Goal: Use online tool/utility: Utilize a website feature to perform a specific function

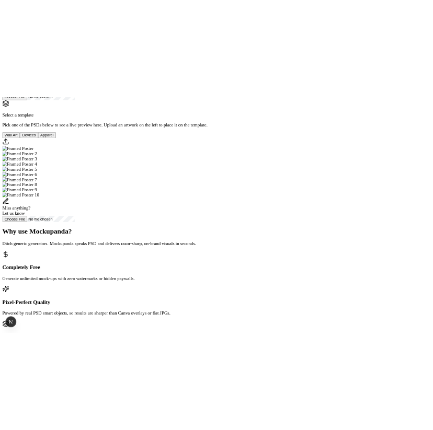
scroll to position [91, 0]
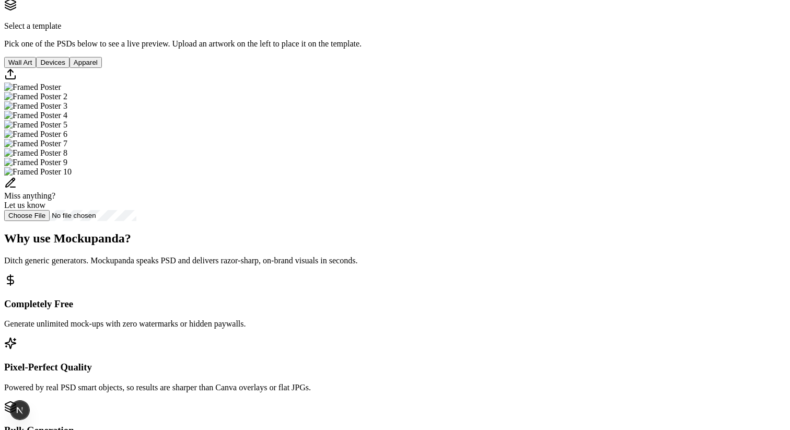
click at [522, 49] on div "Select a template Pick one of the PSDs below to see a live preview. Upload an a…" at bounding box center [395, 23] width 782 height 50
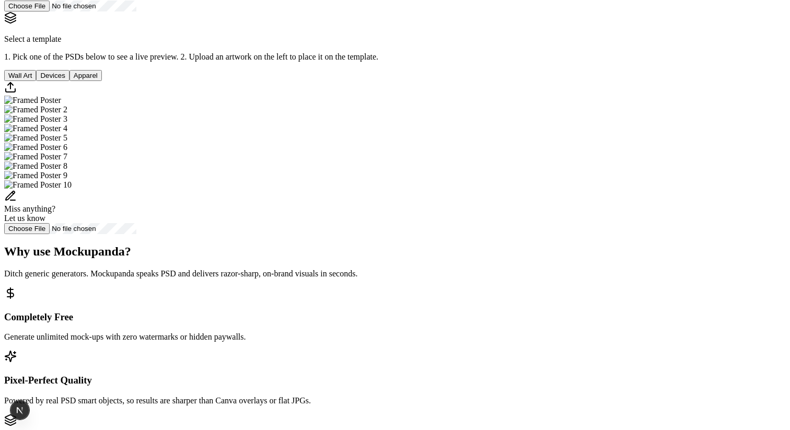
scroll to position [82, 0]
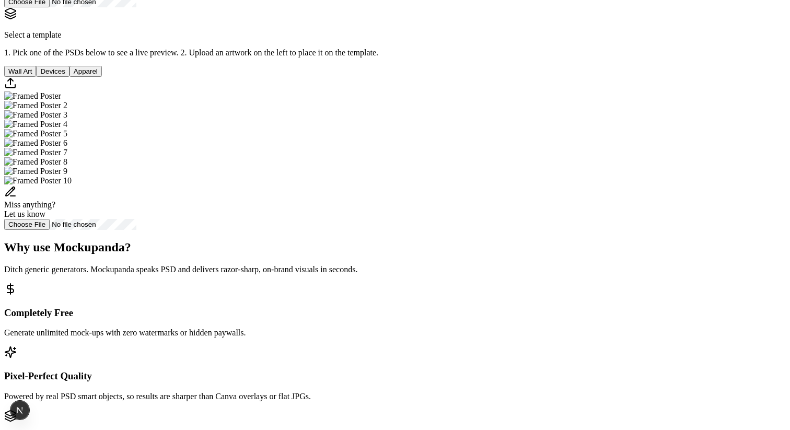
click at [61, 101] on img "Select template Framed Poster" at bounding box center [32, 95] width 57 height 9
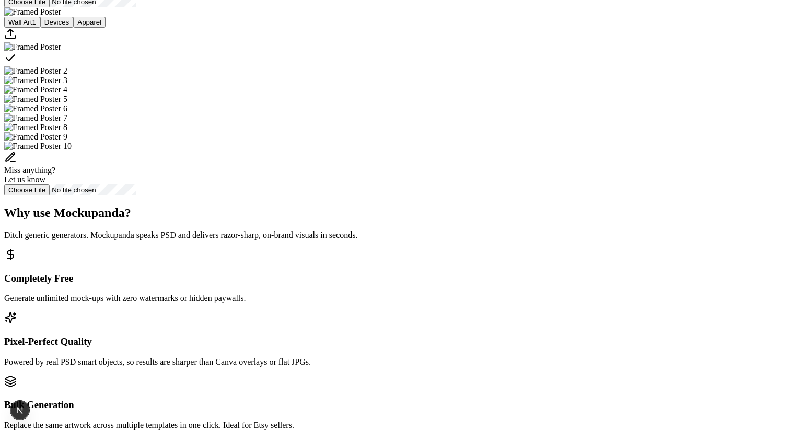
click at [409, 66] on div "Select template Framed Poster" at bounding box center [395, 59] width 782 height 15
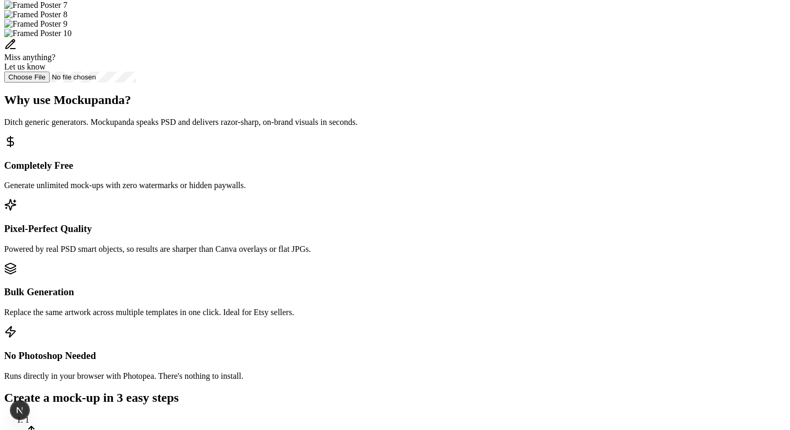
scroll to position [231, 0]
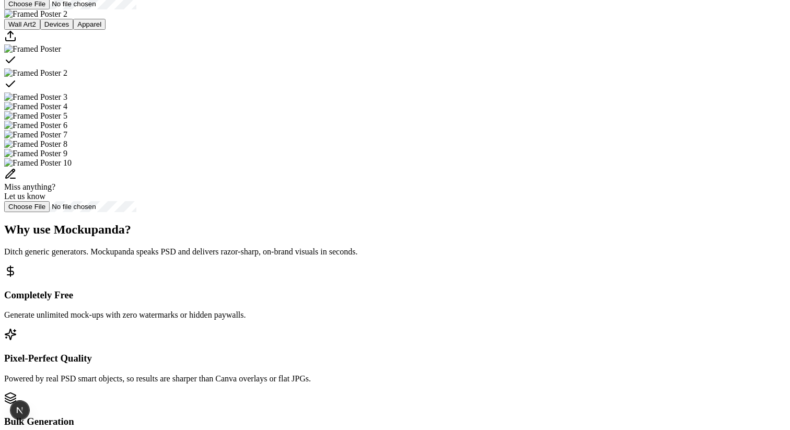
scroll to position [75, 0]
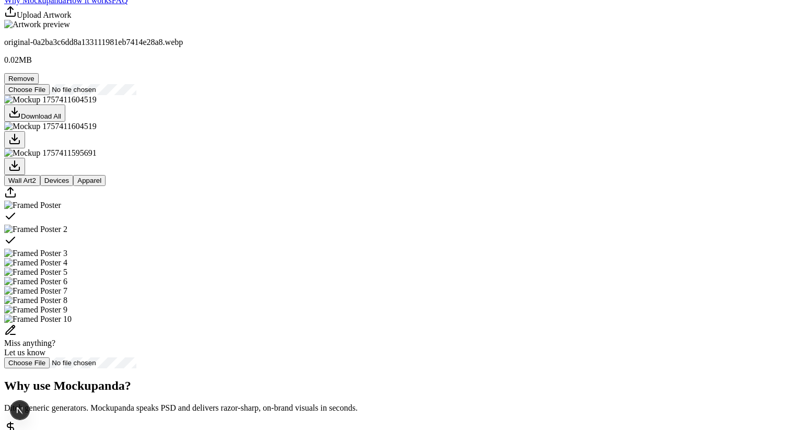
scroll to position [0, 0]
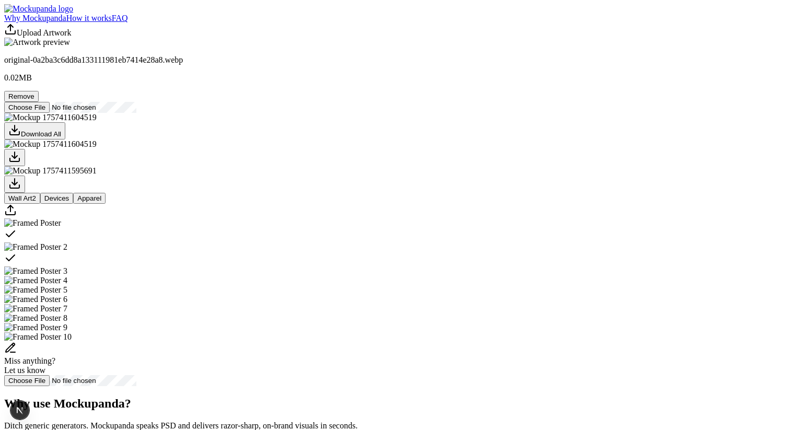
click at [229, 23] on header "Why Mockupanda How it works FAQ" at bounding box center [395, 13] width 782 height 19
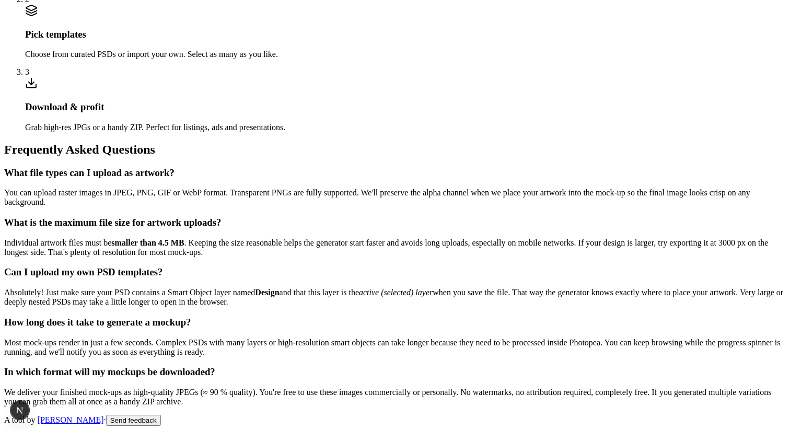
scroll to position [970, 0]
click at [405, 40] on h3 "Pick templates" at bounding box center [405, 35] width 761 height 12
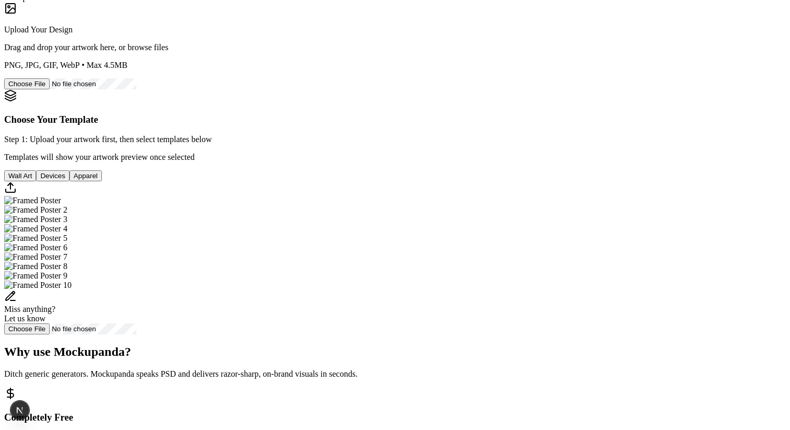
scroll to position [107, 0]
click at [61, 206] on img "Select template Framed Poster" at bounding box center [32, 201] width 57 height 9
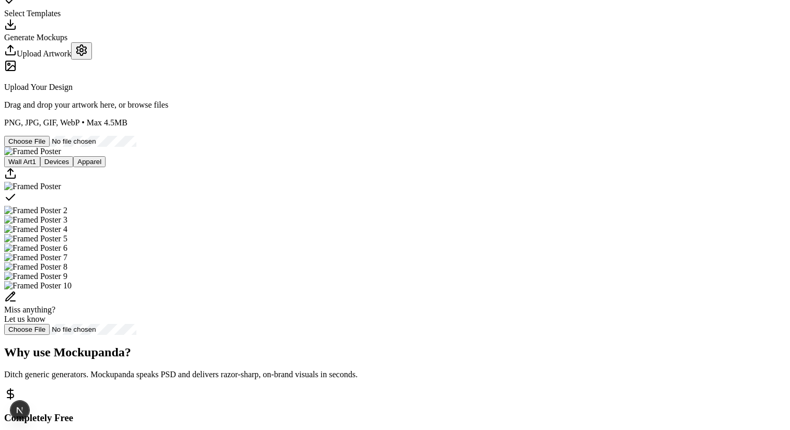
scroll to position [60, 0]
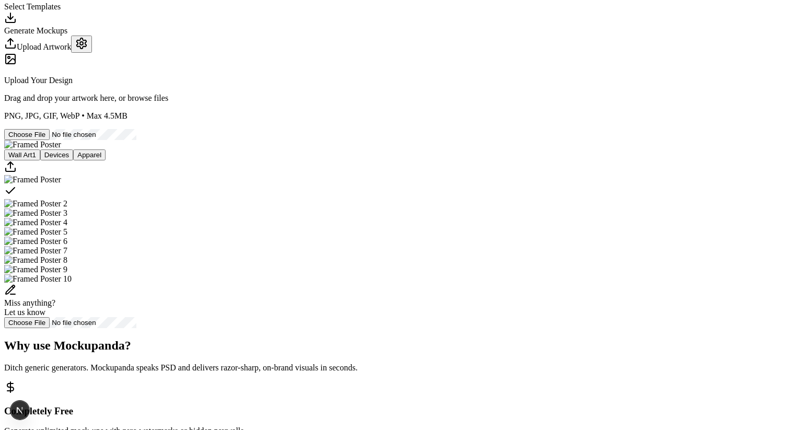
click at [67, 209] on img "Select template Framed Poster 2" at bounding box center [35, 203] width 63 height 9
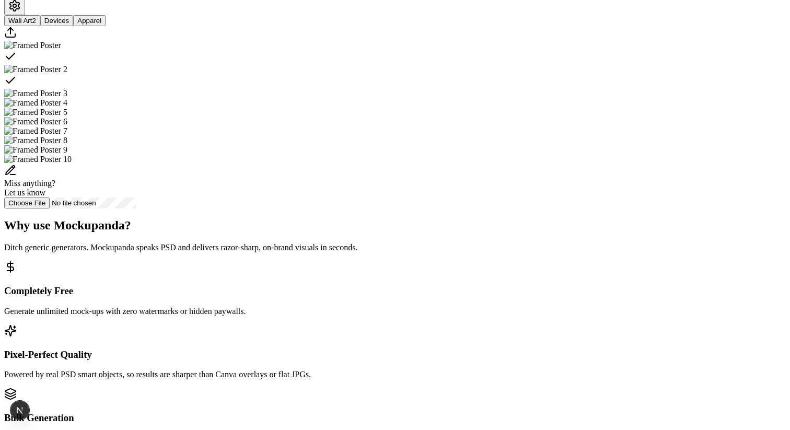
scroll to position [240, 0]
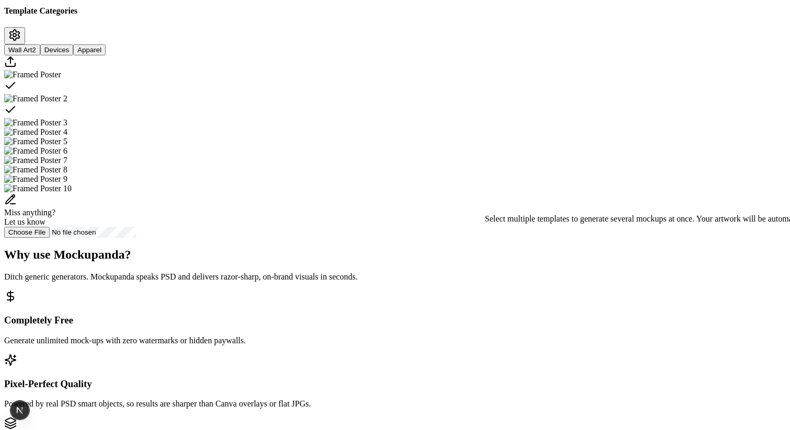
click at [25, 44] on button at bounding box center [14, 35] width 21 height 17
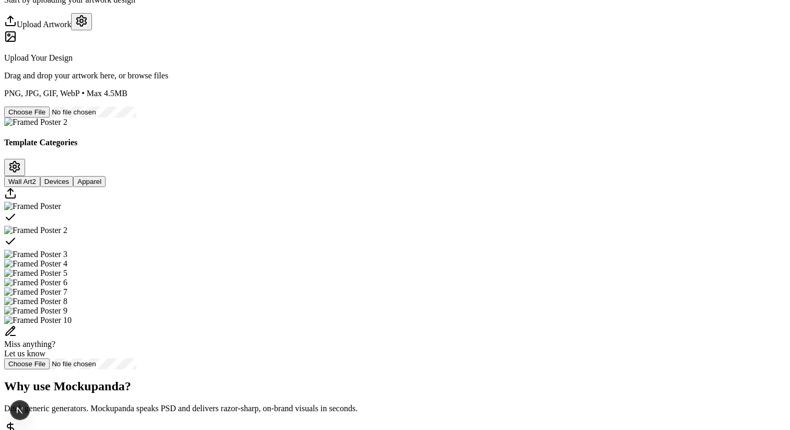
scroll to position [112, 0]
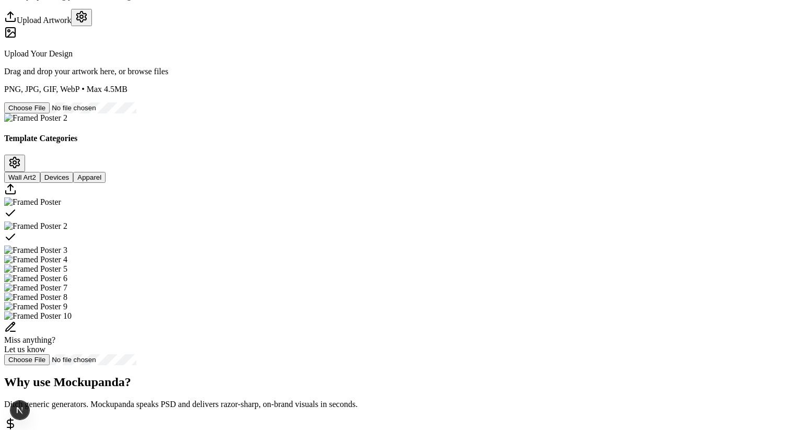
click at [399, 222] on div "Select template Framed Poster" at bounding box center [395, 214] width 782 height 15
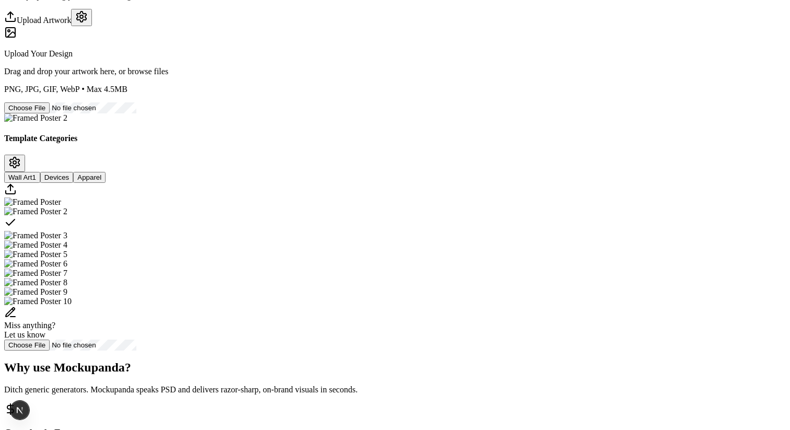
click at [474, 231] on div "Select template Framed Poster 2" at bounding box center [395, 223] width 782 height 15
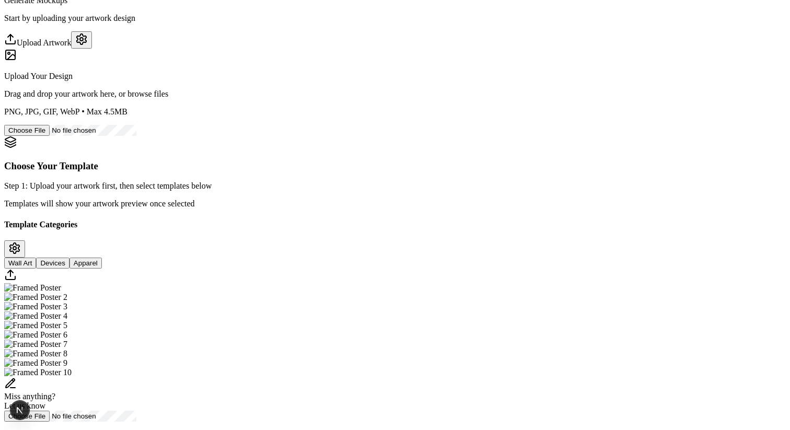
scroll to position [0, 0]
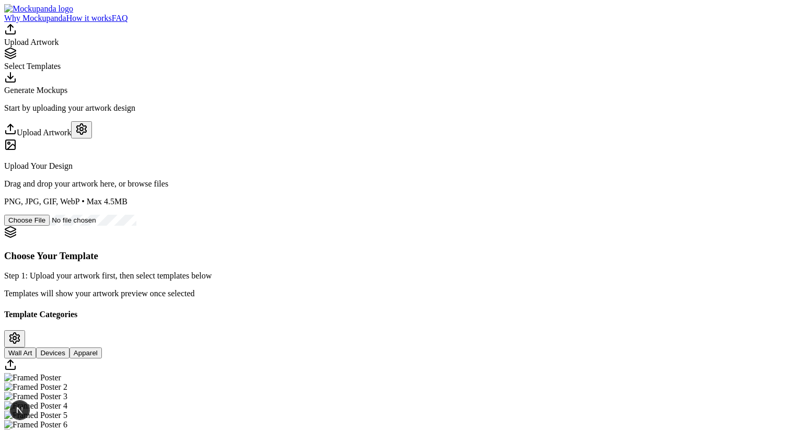
click at [17, 151] on icon at bounding box center [10, 145] width 13 height 13
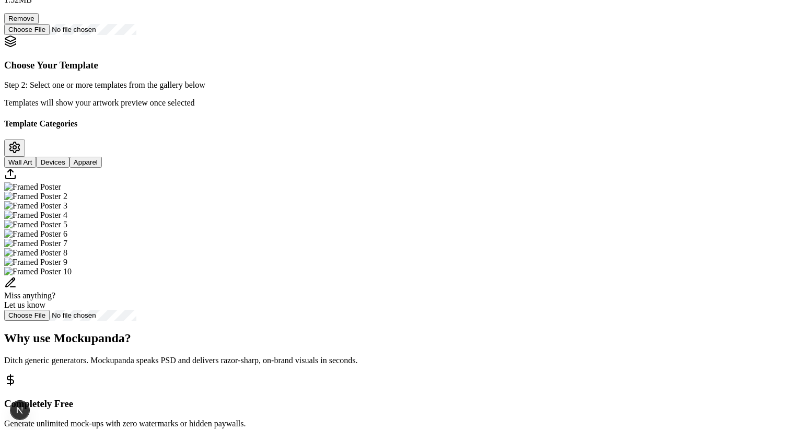
scroll to position [202, 0]
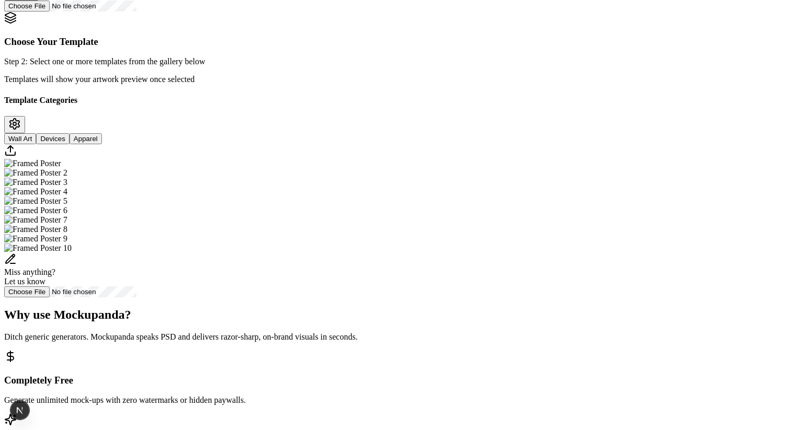
click at [61, 168] on img "Select template Framed Poster" at bounding box center [32, 163] width 57 height 9
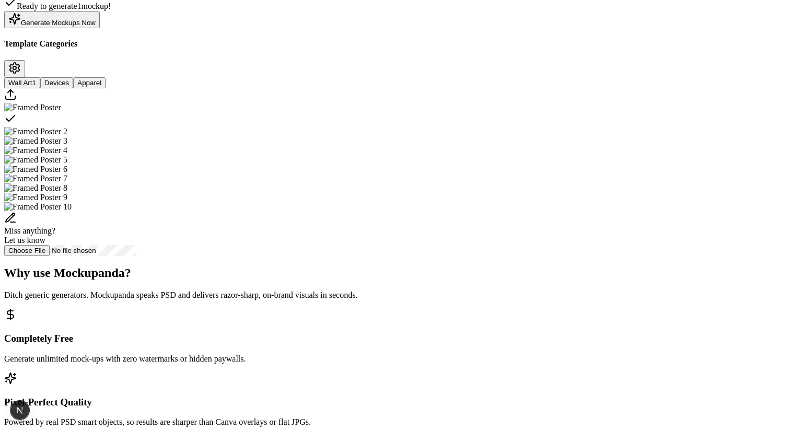
scroll to position [201, 0]
click at [67, 136] on img "Select template Framed Poster 2" at bounding box center [35, 131] width 63 height 9
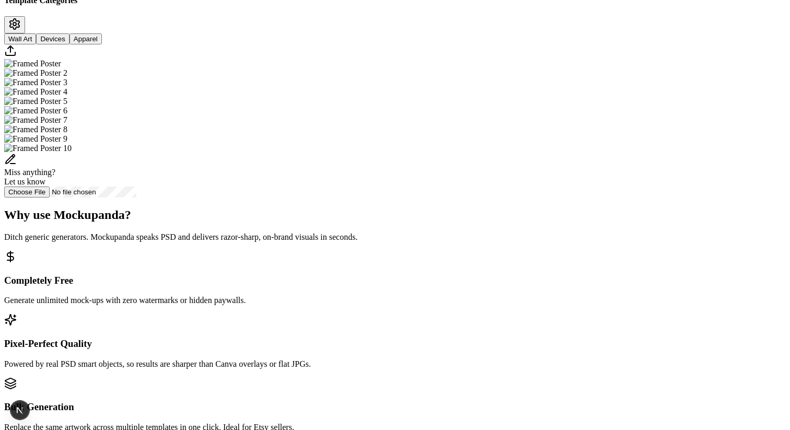
scroll to position [344, 0]
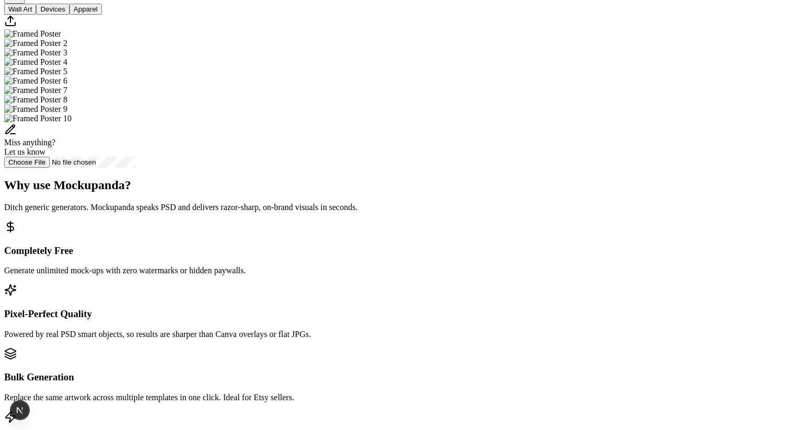
click at [67, 48] on img "Select template Framed Poster 2" at bounding box center [35, 43] width 63 height 9
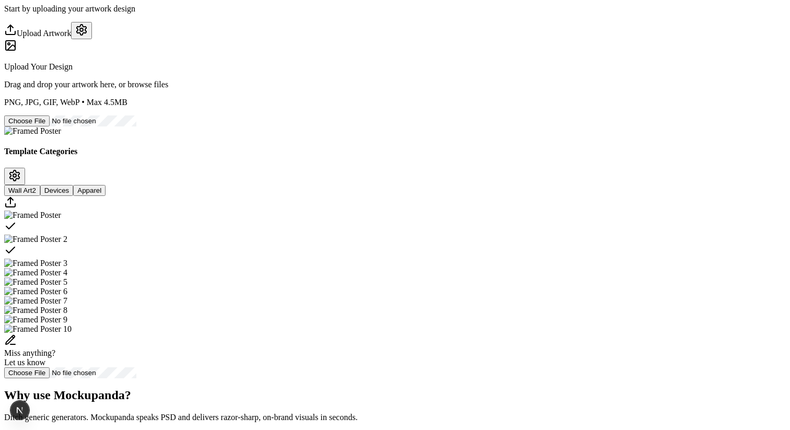
scroll to position [96, 0]
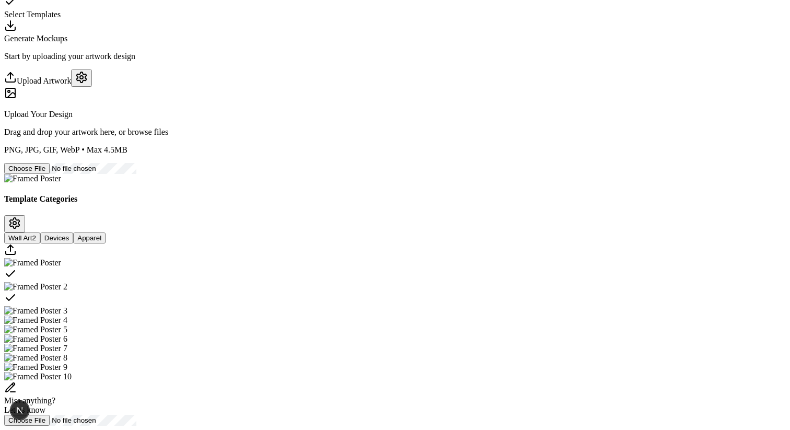
scroll to position [0, 0]
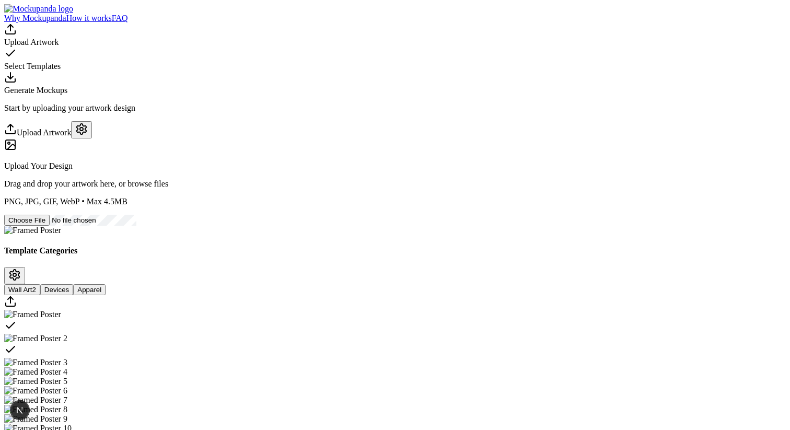
click at [522, 71] on div "Generate Mockups" at bounding box center [395, 83] width 782 height 24
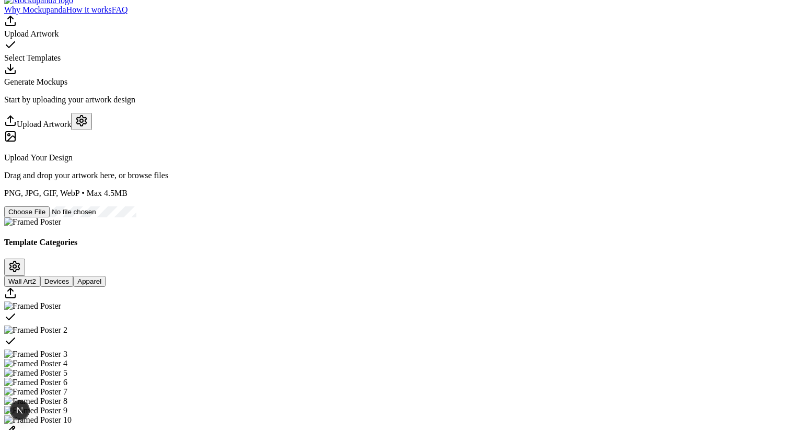
click at [396, 39] on div at bounding box center [395, 46] width 782 height 15
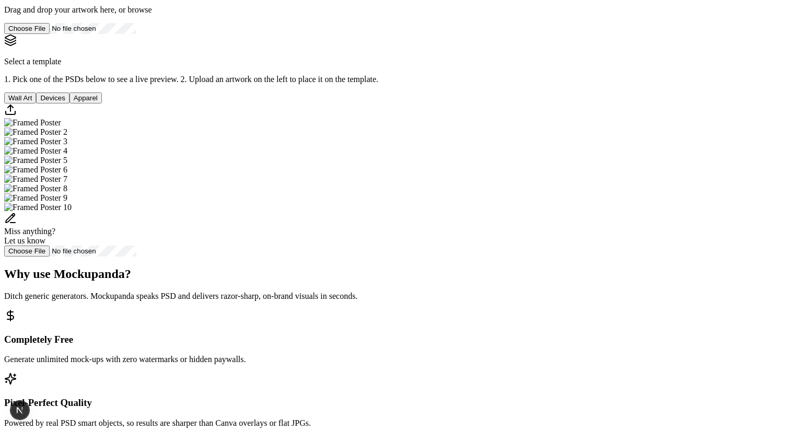
scroll to position [88, 0]
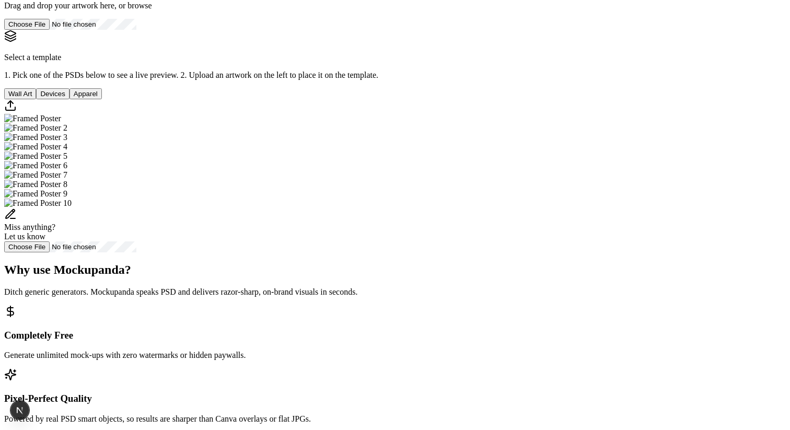
click at [61, 123] on img "Select template Framed Poster" at bounding box center [32, 118] width 57 height 9
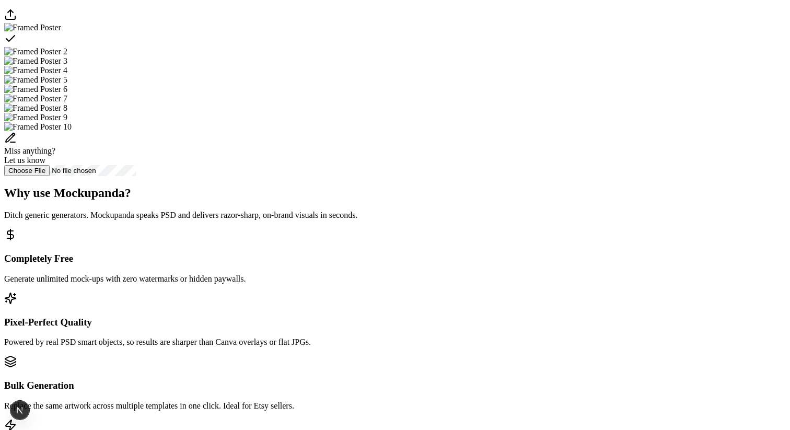
scroll to position [194, 0]
click at [67, 56] on img "Select template Framed Poster 2" at bounding box center [35, 51] width 63 height 9
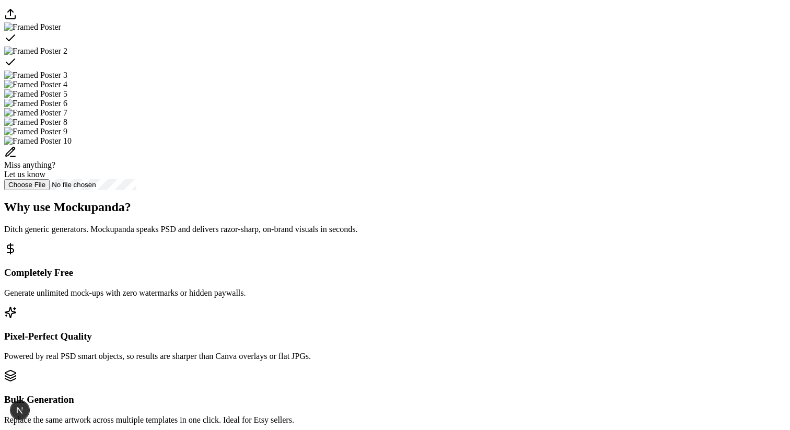
click at [67, 80] on img "Select template Framed Poster 3" at bounding box center [35, 75] width 63 height 9
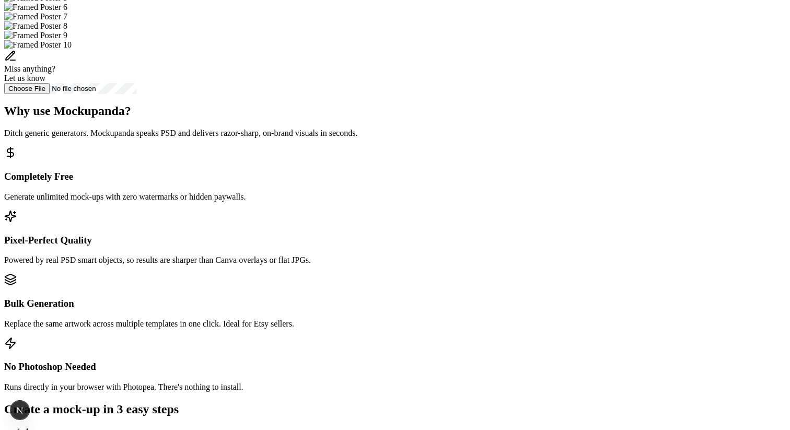
scroll to position [304, 0]
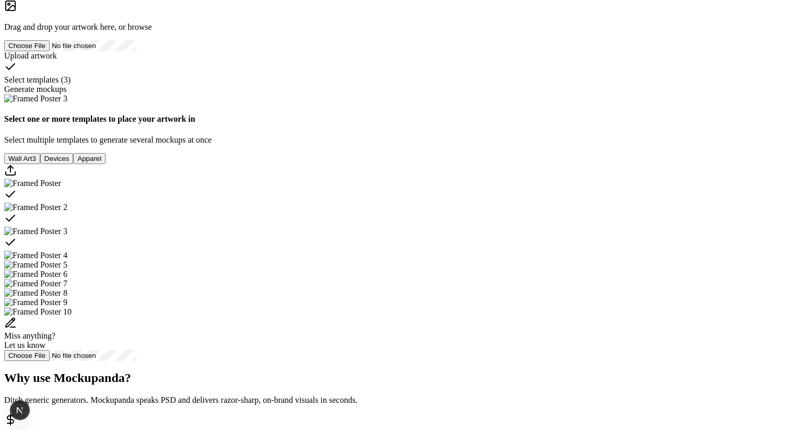
scroll to position [0, 0]
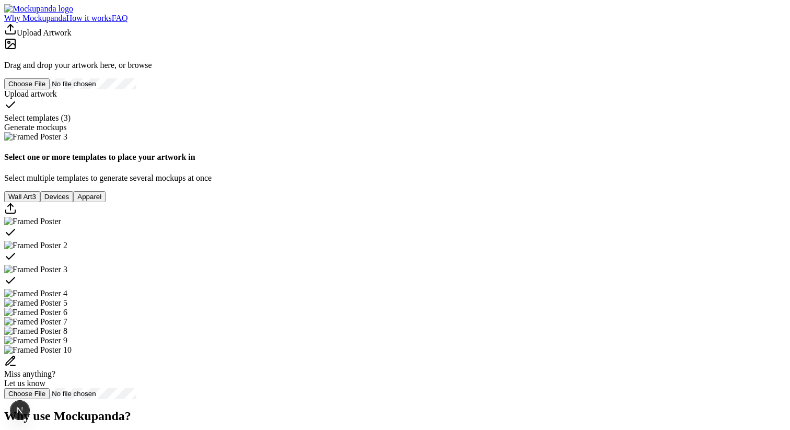
click at [129, 99] on div "Upload artwork" at bounding box center [395, 93] width 782 height 9
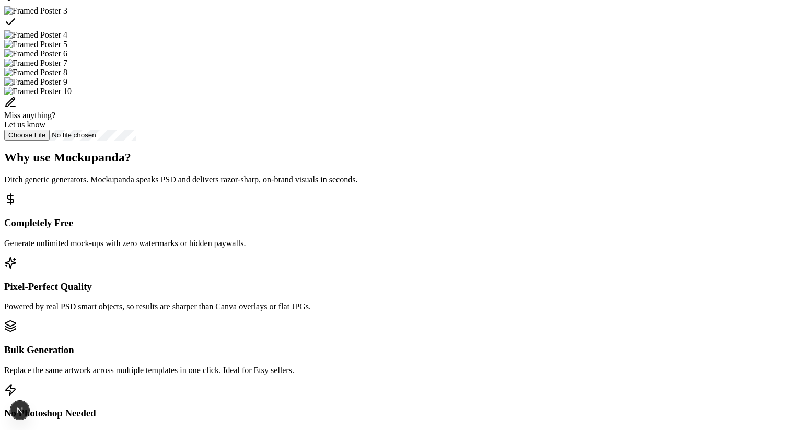
click at [67, 40] on img "Select template Framed Poster 4" at bounding box center [35, 34] width 63 height 9
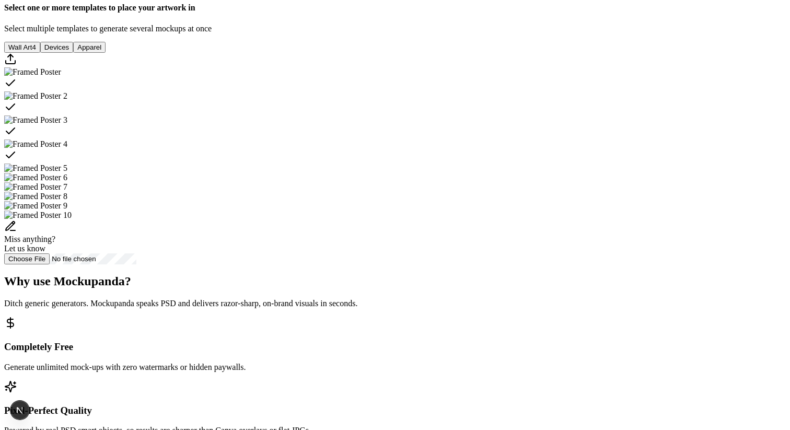
scroll to position [128, 0]
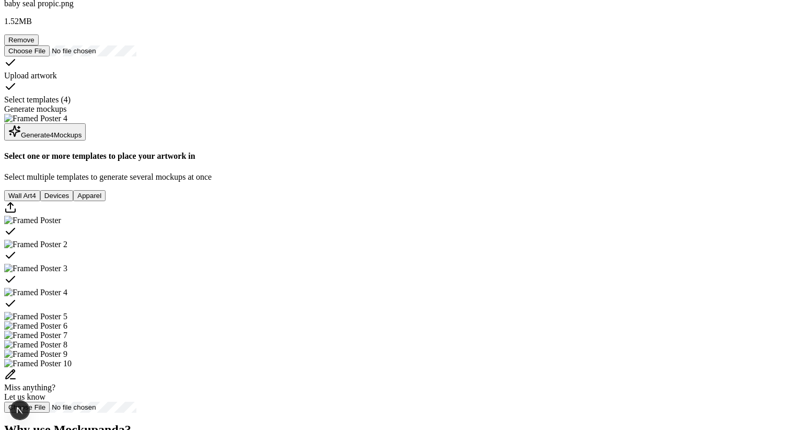
scroll to position [87, 0]
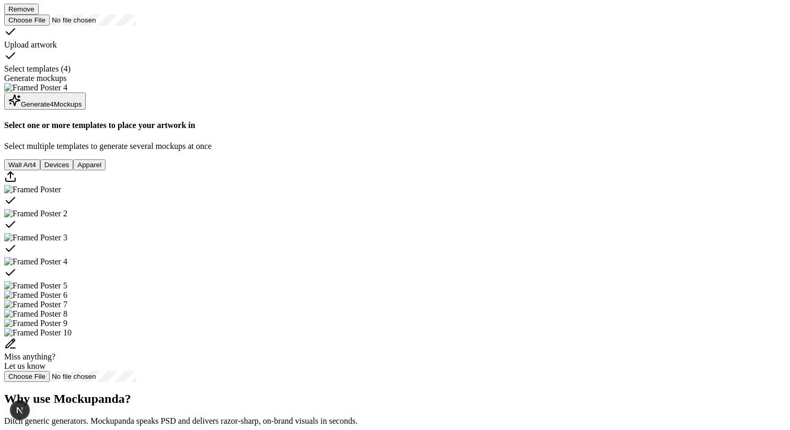
click at [86, 110] on button "Generate 4 Mockup s" at bounding box center [45, 101] width 82 height 17
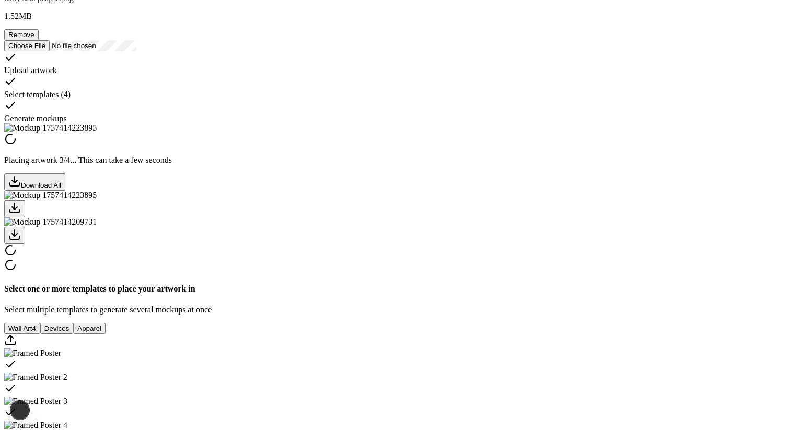
scroll to position [65, 0]
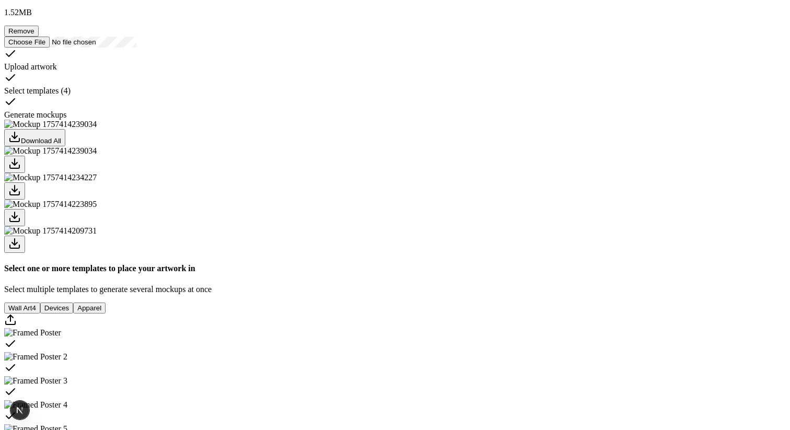
click at [388, 226] on div at bounding box center [395, 217] width 782 height 17
click at [345, 200] on div at bounding box center [395, 190] width 782 height 17
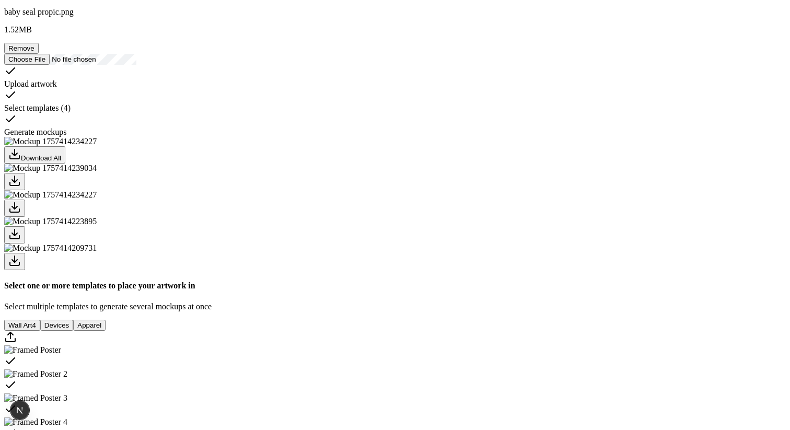
scroll to position [0, 0]
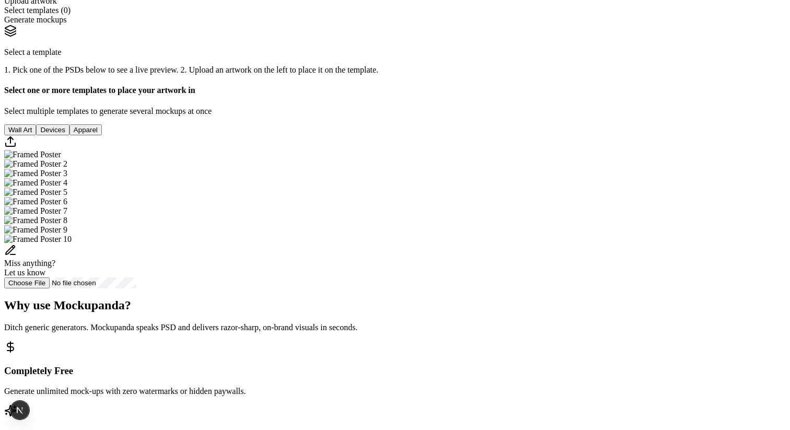
scroll to position [94, 0]
click at [61, 158] on img "Select template Framed Poster" at bounding box center [32, 153] width 57 height 9
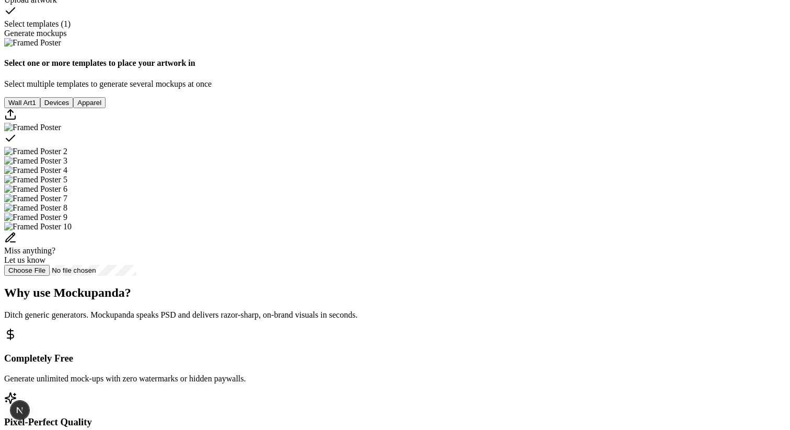
click at [67, 156] on img "Select template Framed Poster 2" at bounding box center [35, 151] width 63 height 9
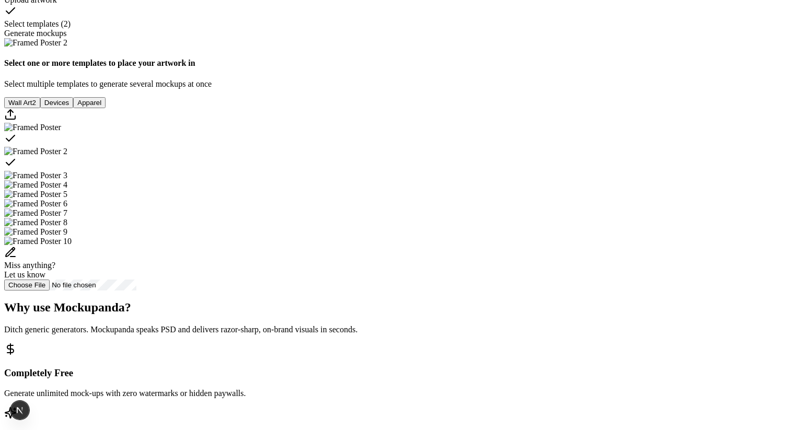
click at [67, 180] on img "Select template Framed Poster 3" at bounding box center [35, 175] width 63 height 9
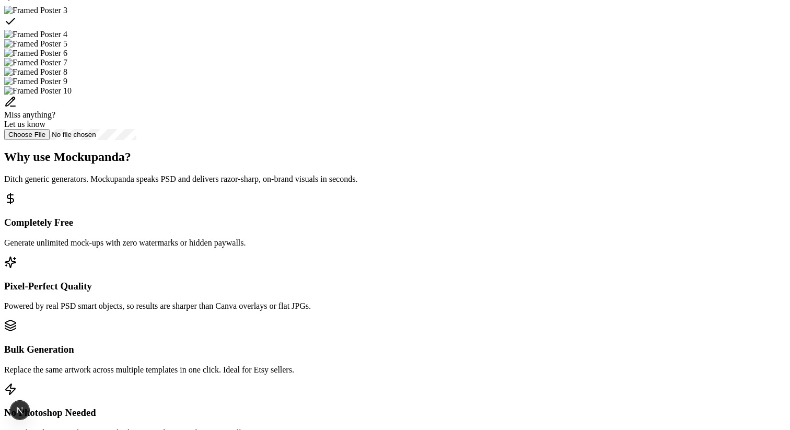
scroll to position [313, 0]
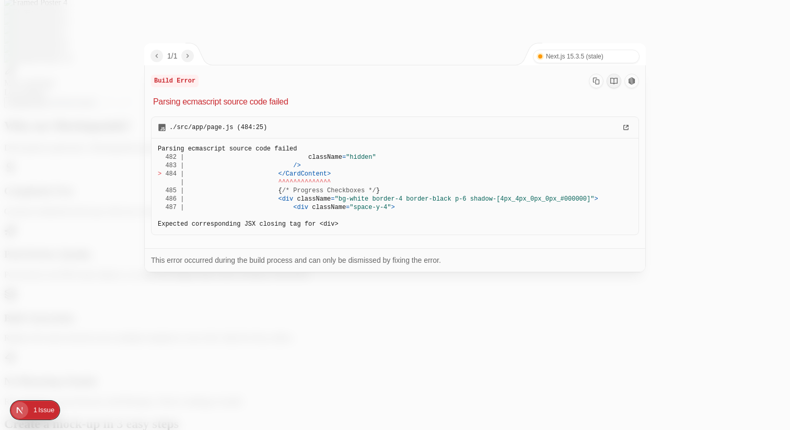
click at [274, 318] on div at bounding box center [395, 215] width 790 height 430
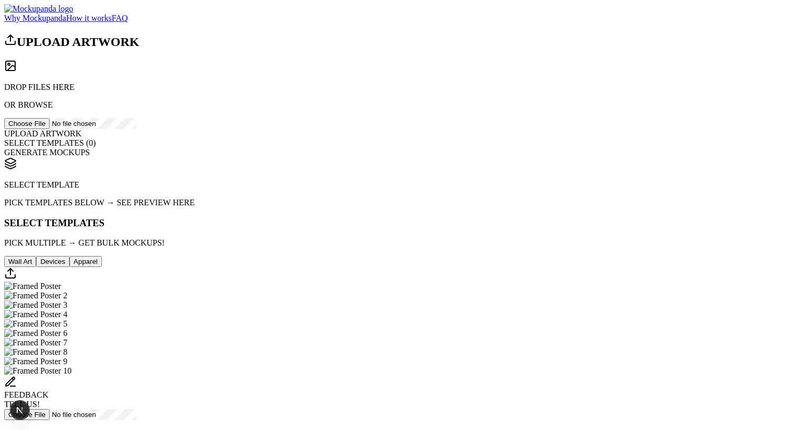
click at [140, 129] on div at bounding box center [395, 129] width 782 height 0
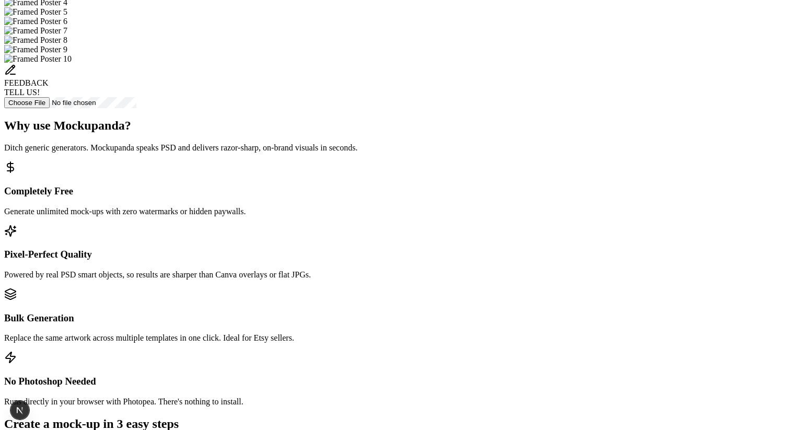
scroll to position [314, 0]
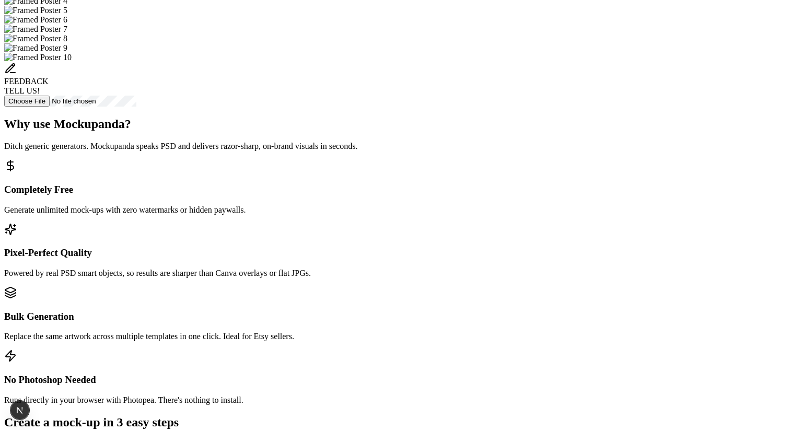
click at [406, 96] on div "FEEDBACK TELL US!" at bounding box center [395, 78] width 782 height 33
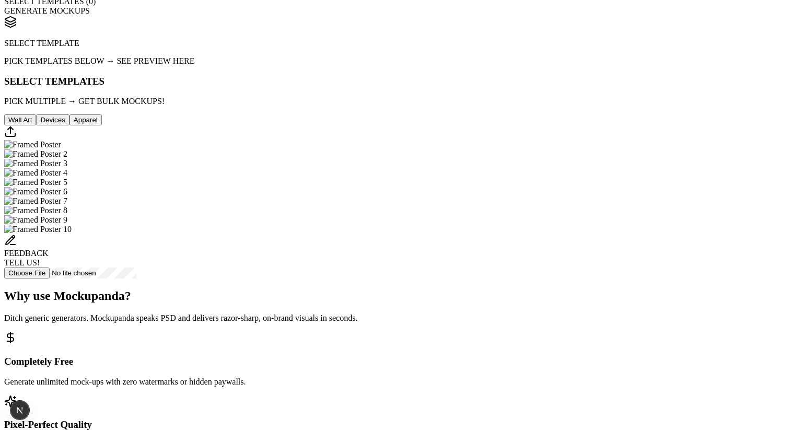
scroll to position [188, 0]
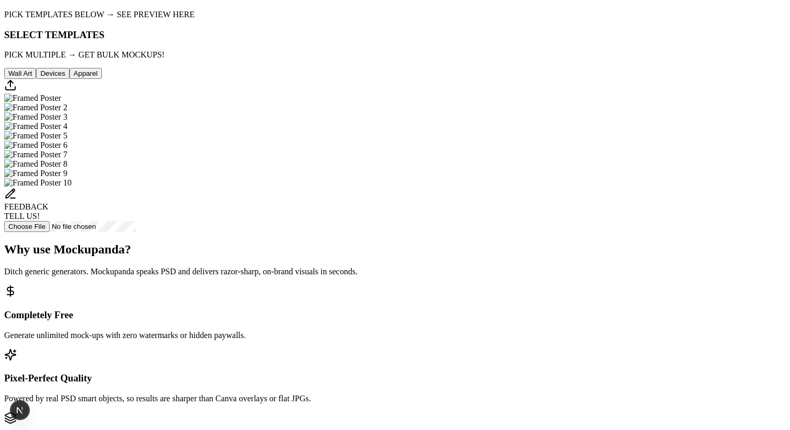
click at [69, 79] on button "Devices" at bounding box center [52, 73] width 33 height 11
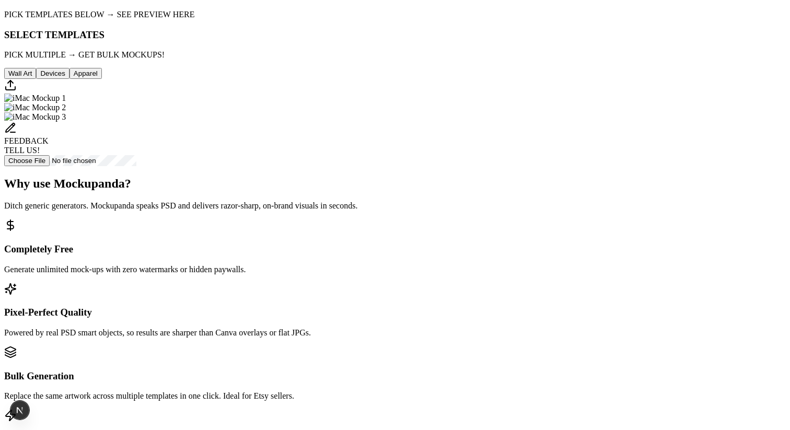
click at [102, 79] on button "Apparel" at bounding box center [86, 73] width 32 height 11
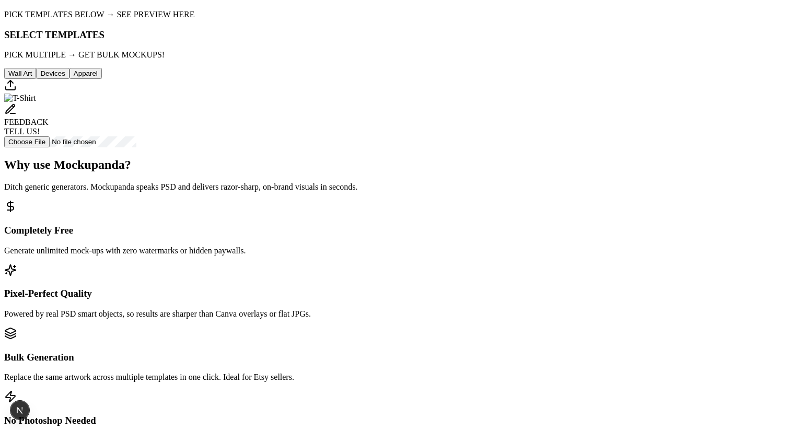
click at [36, 79] on button "Wall Art" at bounding box center [20, 73] width 32 height 11
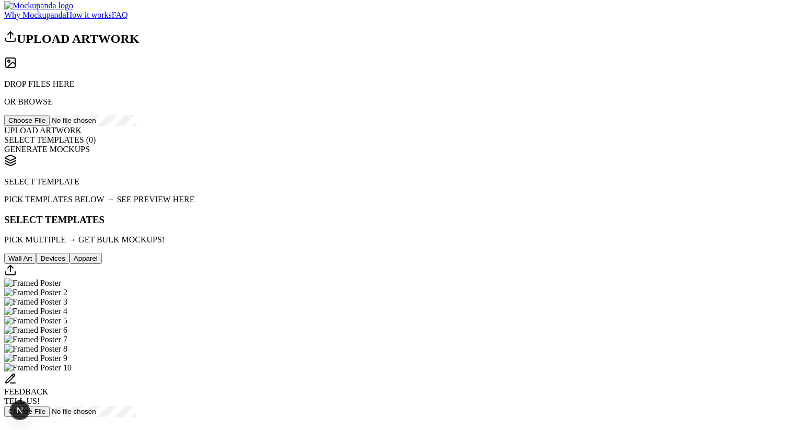
scroll to position [0, 0]
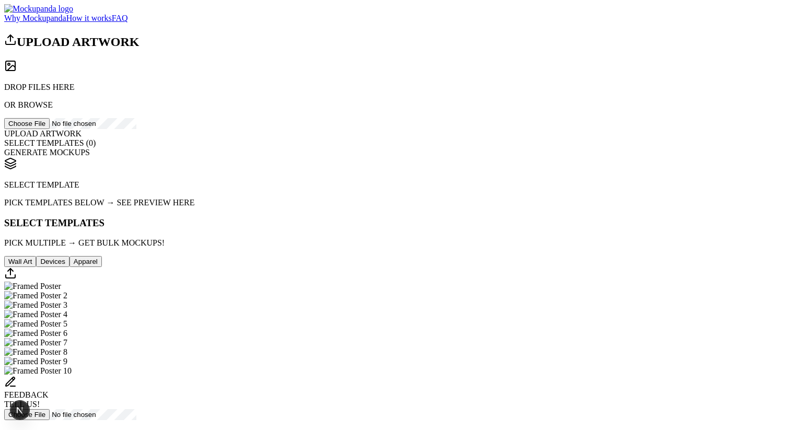
click at [220, 110] on div "DROP FILES HERE OR BROWSE" at bounding box center [395, 85] width 782 height 50
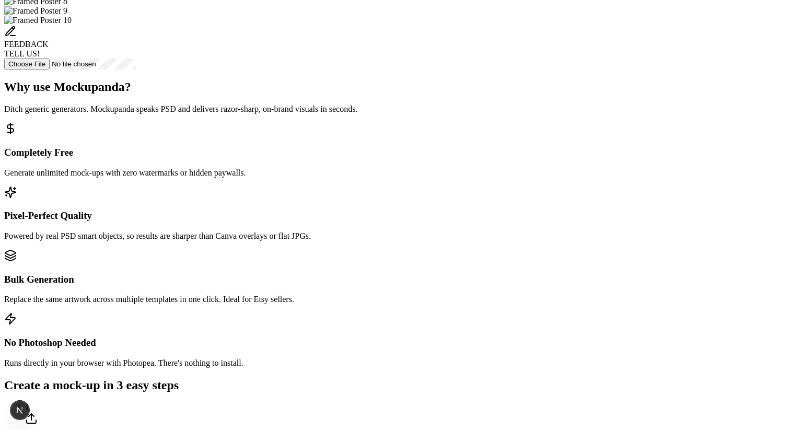
scroll to position [271, 0]
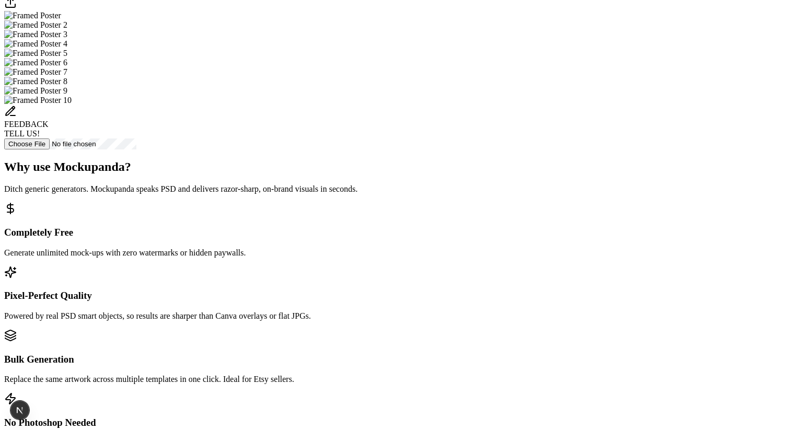
click at [61, 20] on img "Select template Framed Poster" at bounding box center [32, 15] width 57 height 9
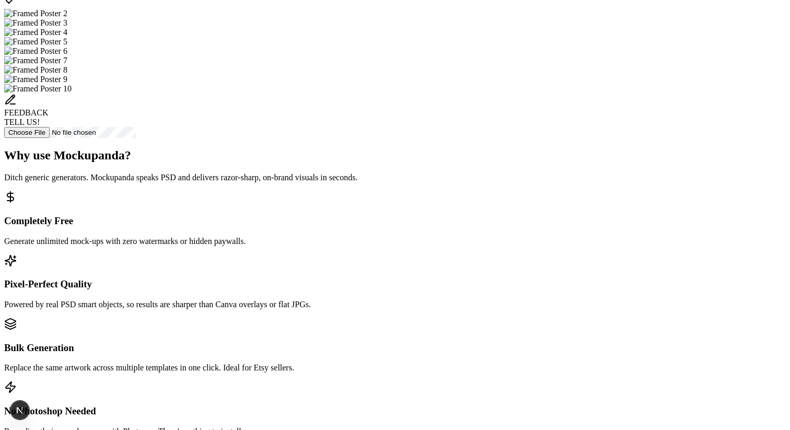
click at [67, 18] on img "Select template Framed Poster 2" at bounding box center [35, 13] width 63 height 9
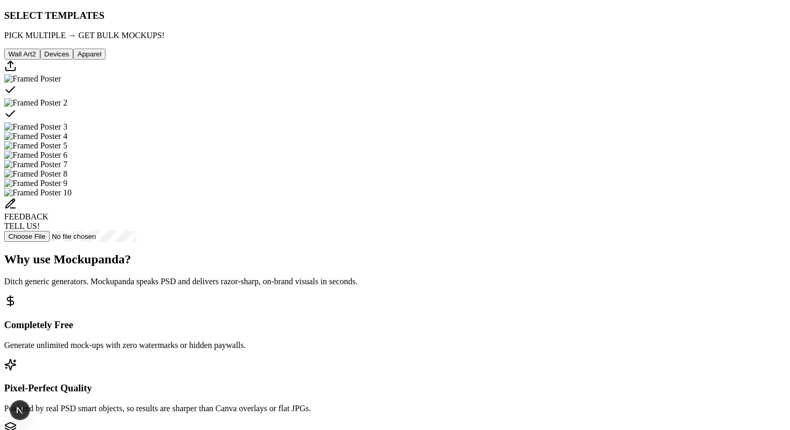
scroll to position [177, 0]
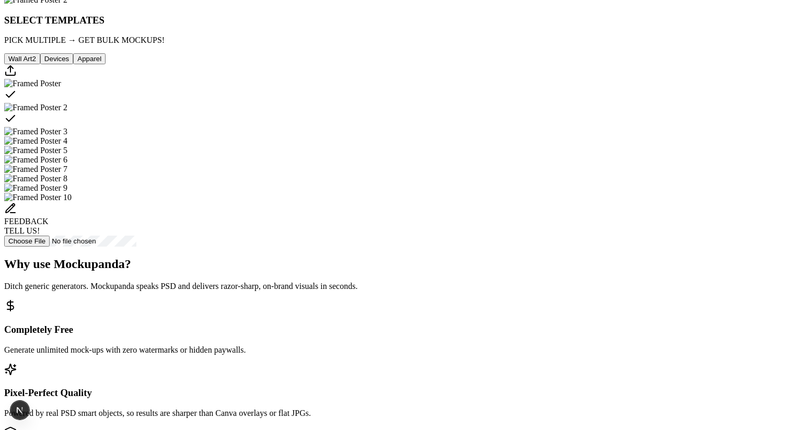
click at [67, 136] on img "Select template Framed Poster 3" at bounding box center [35, 131] width 63 height 9
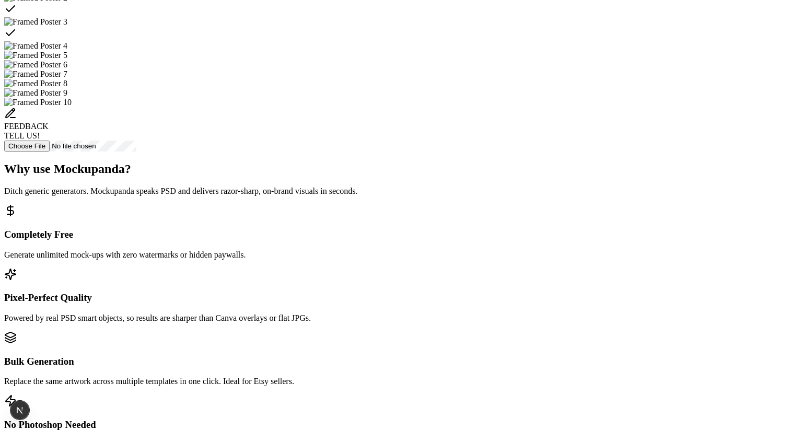
scroll to position [350, 0]
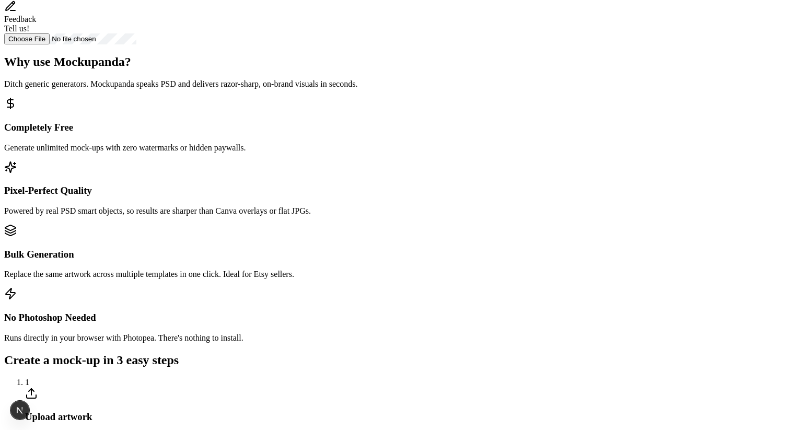
scroll to position [300, 0]
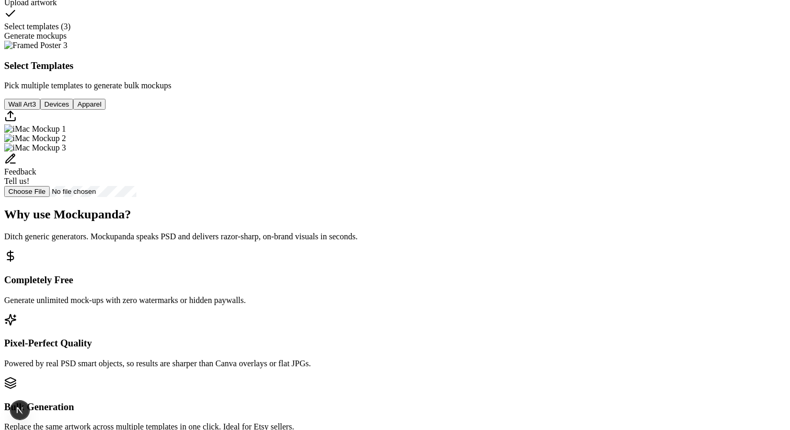
scroll to position [0, 0]
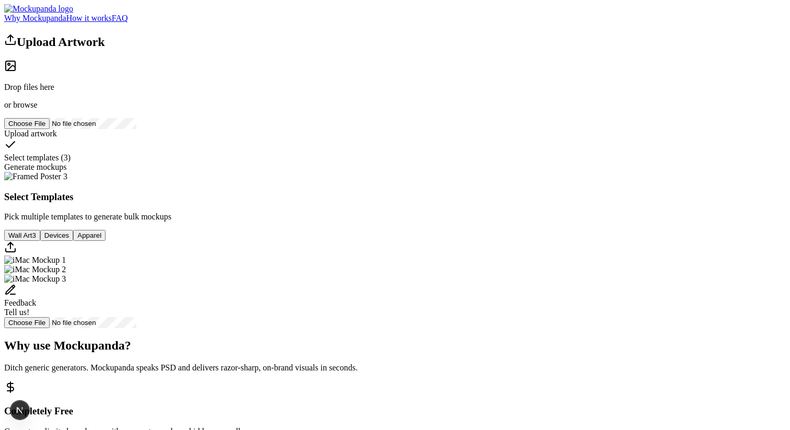
click at [178, 49] on div "Upload Artwork" at bounding box center [395, 41] width 782 height 16
click at [352, 23] on header "Why Mockupanda How it works FAQ" at bounding box center [395, 13] width 782 height 19
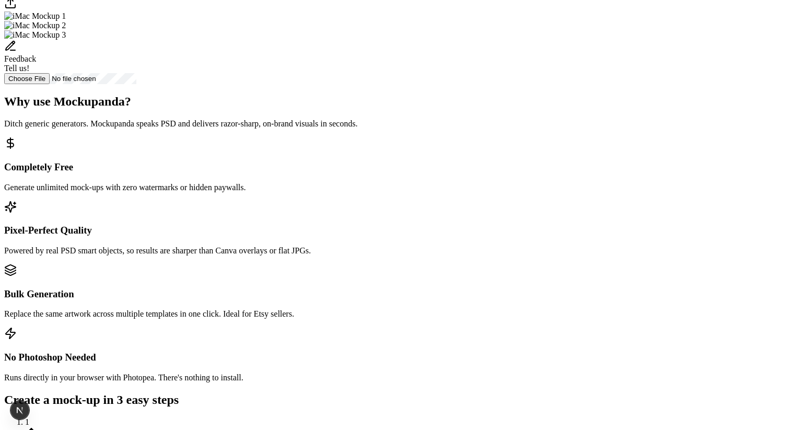
scroll to position [238, 0]
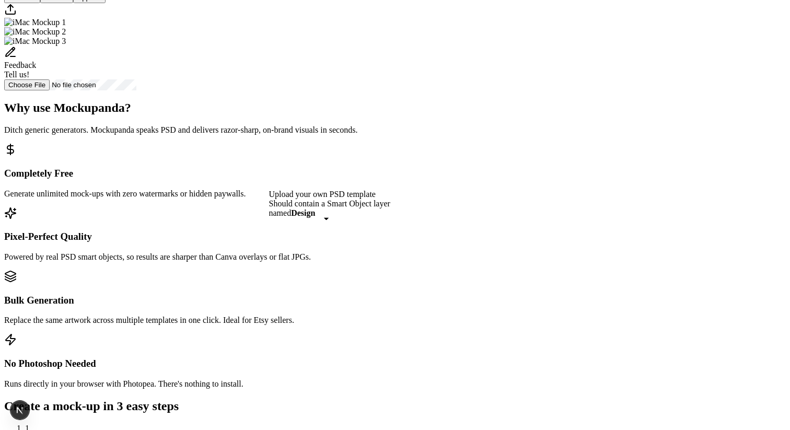
drag, startPoint x: 293, startPoint y: 236, endPoint x: 338, endPoint y: 194, distance: 61.4
click at [338, 194] on div "Upload your own PSD template" at bounding box center [329, 194] width 121 height 9
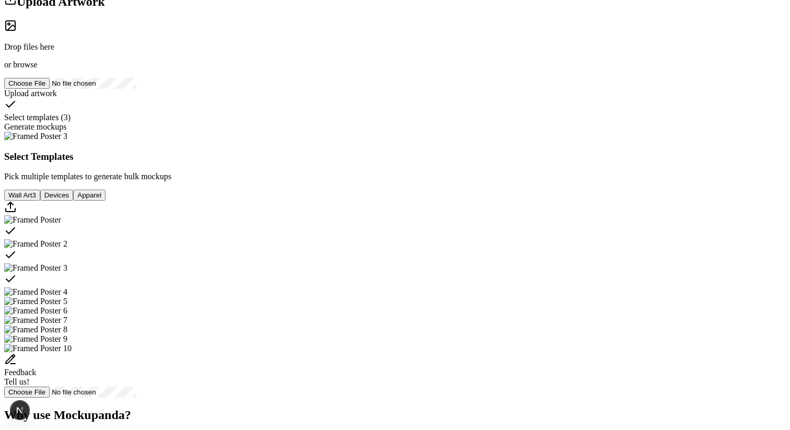
scroll to position [0, 0]
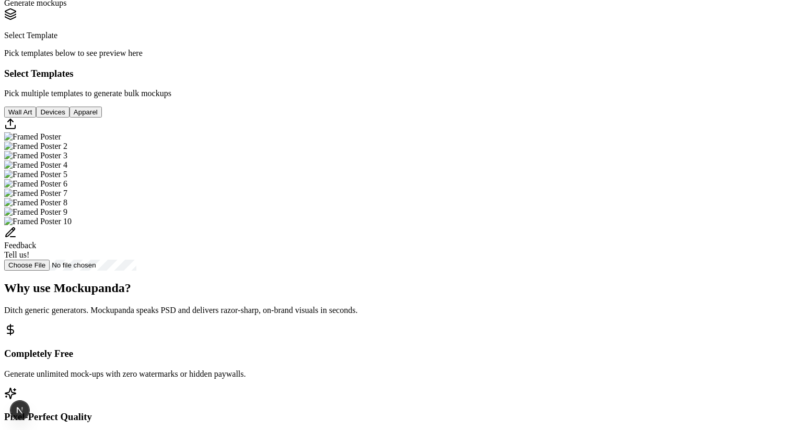
scroll to position [157, 0]
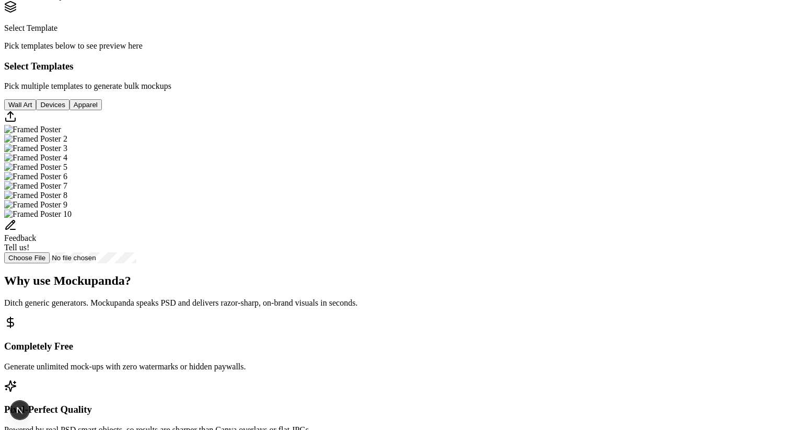
click at [61, 134] on img "Select template Framed Poster" at bounding box center [32, 129] width 57 height 9
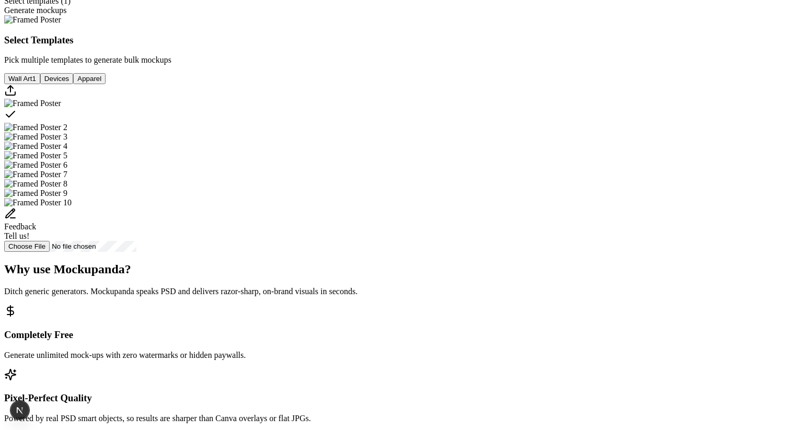
click at [67, 132] on img "Select template Framed Poster 2" at bounding box center [35, 127] width 63 height 9
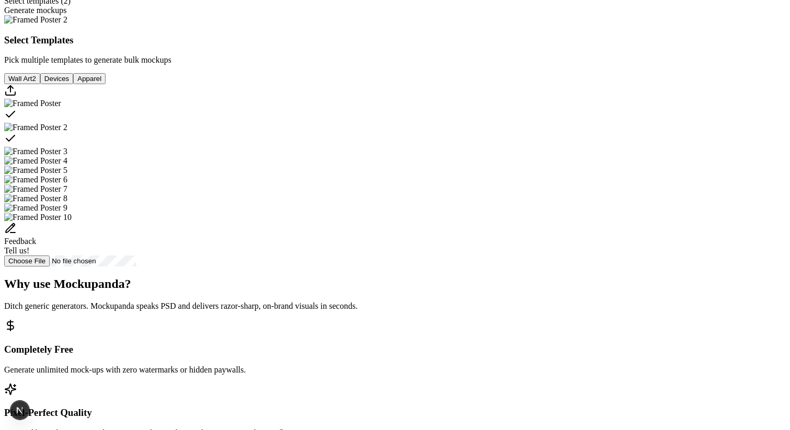
click at [67, 156] on img "Select template Framed Poster 3" at bounding box center [35, 151] width 63 height 9
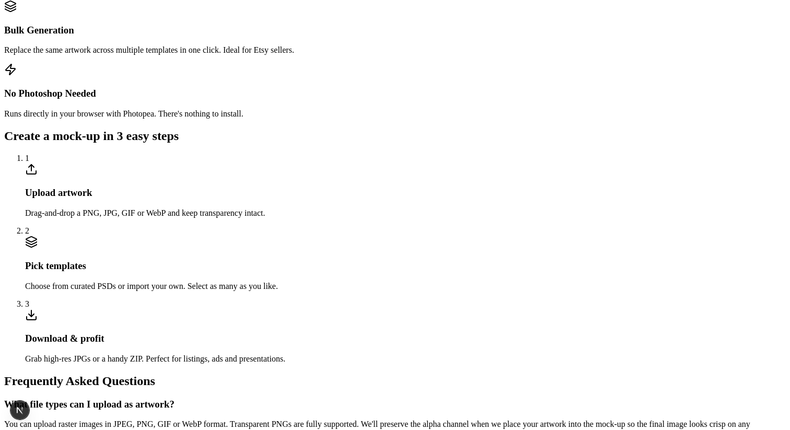
scroll to position [371, 0]
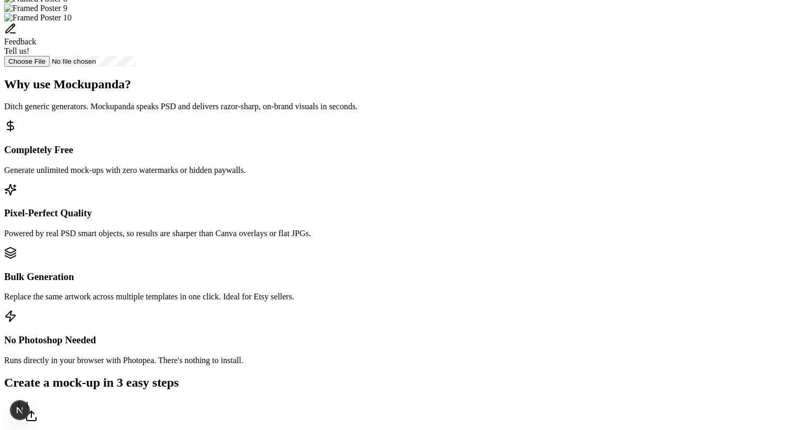
click at [413, 56] on div "Feedback Tell us!" at bounding box center [395, 38] width 782 height 33
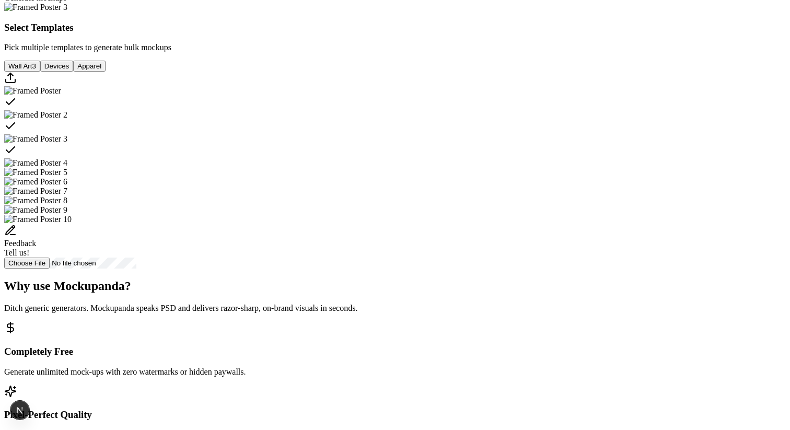
scroll to position [0, 0]
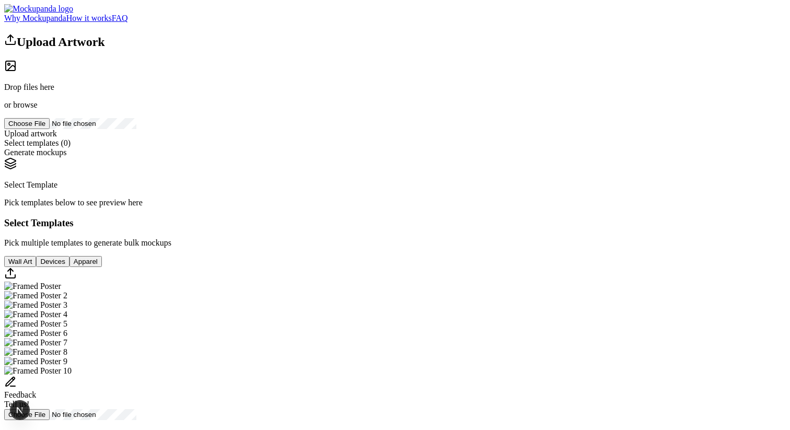
click at [153, 49] on h2 "Upload Artwork" at bounding box center [395, 41] width 782 height 16
